Goal: Information Seeking & Learning: Find specific fact

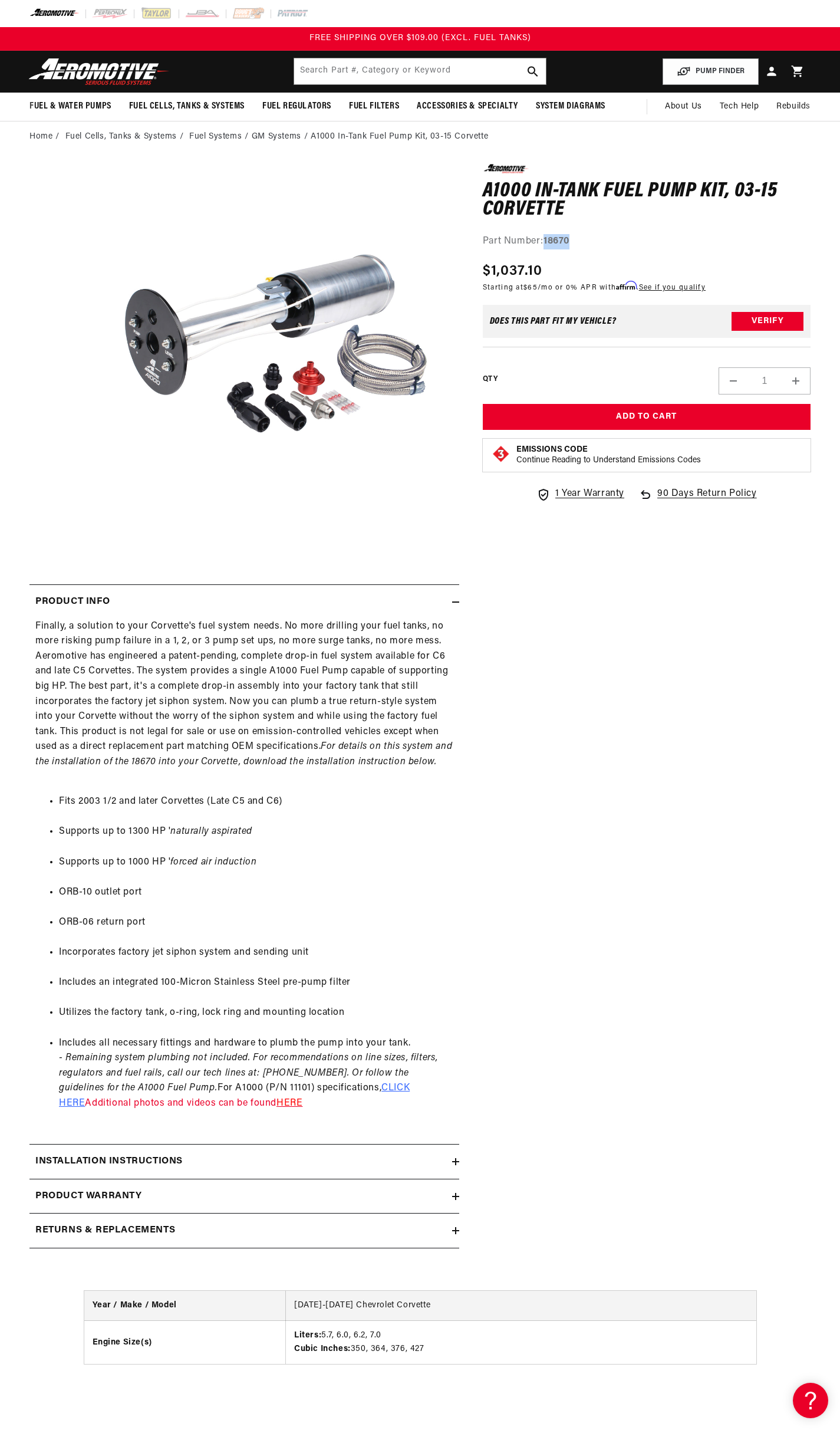
drag, startPoint x: 583, startPoint y: 240, endPoint x: 545, endPoint y: 240, distance: 38.0
click at [545, 240] on div "Part Number: 18670" at bounding box center [646, 242] width 328 height 15
copy strong "18670"
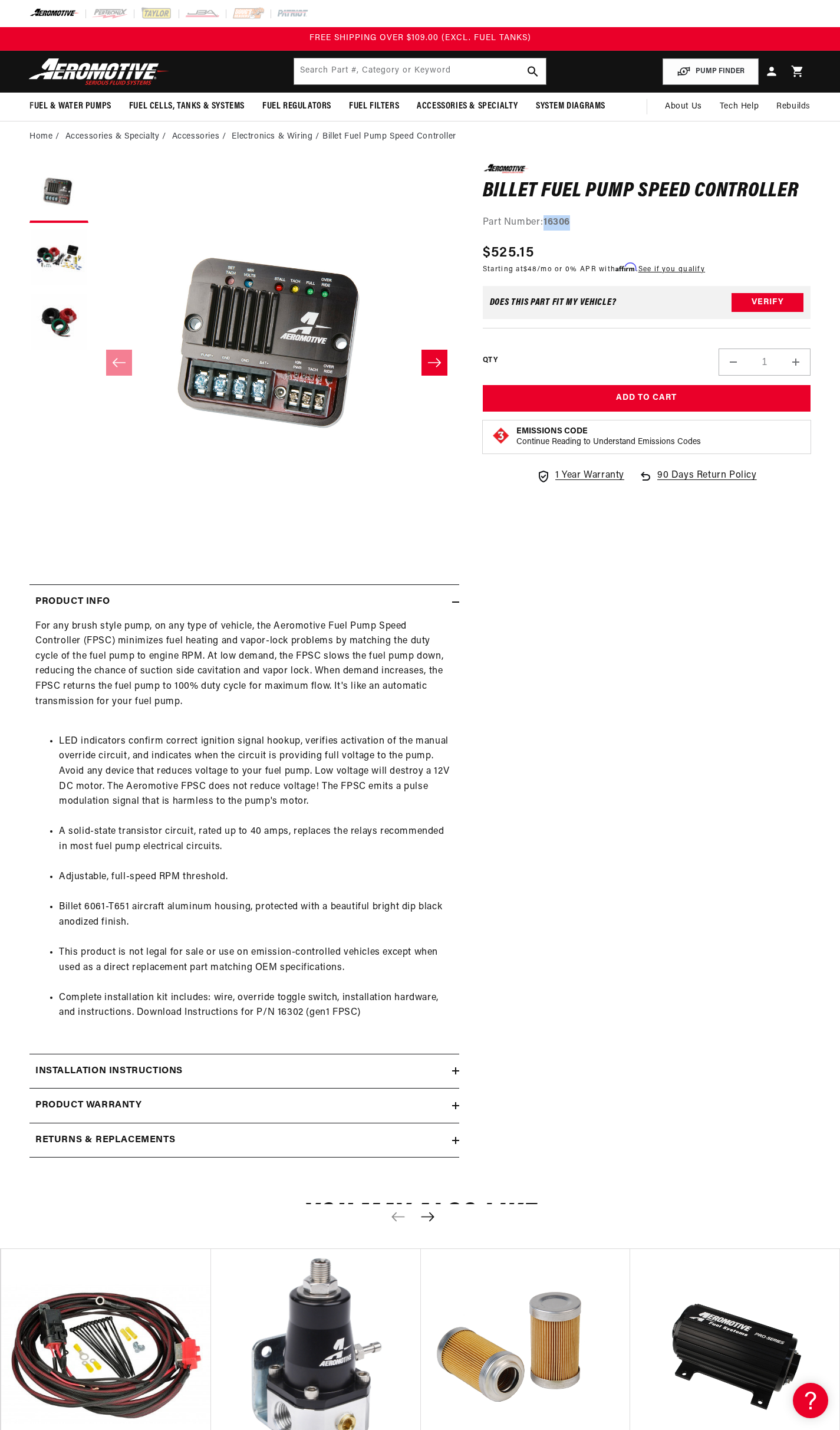
drag, startPoint x: 581, startPoint y: 224, endPoint x: 546, endPoint y: 219, distance: 35.4
click at [546, 219] on div "Part Number: 16306" at bounding box center [646, 223] width 328 height 15
copy strong "16306"
